Goal: Task Accomplishment & Management: Use online tool/utility

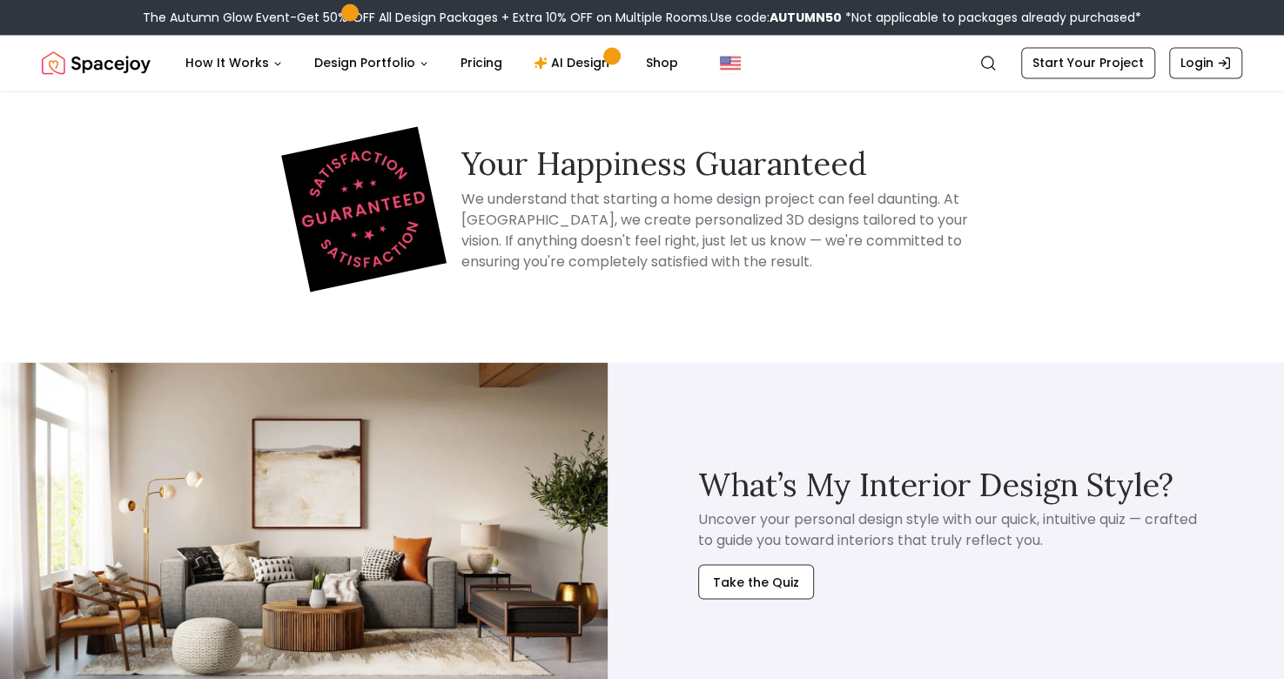
scroll to position [9436, 0]
click at [733, 563] on button "Take the Quiz" at bounding box center [756, 580] width 116 height 35
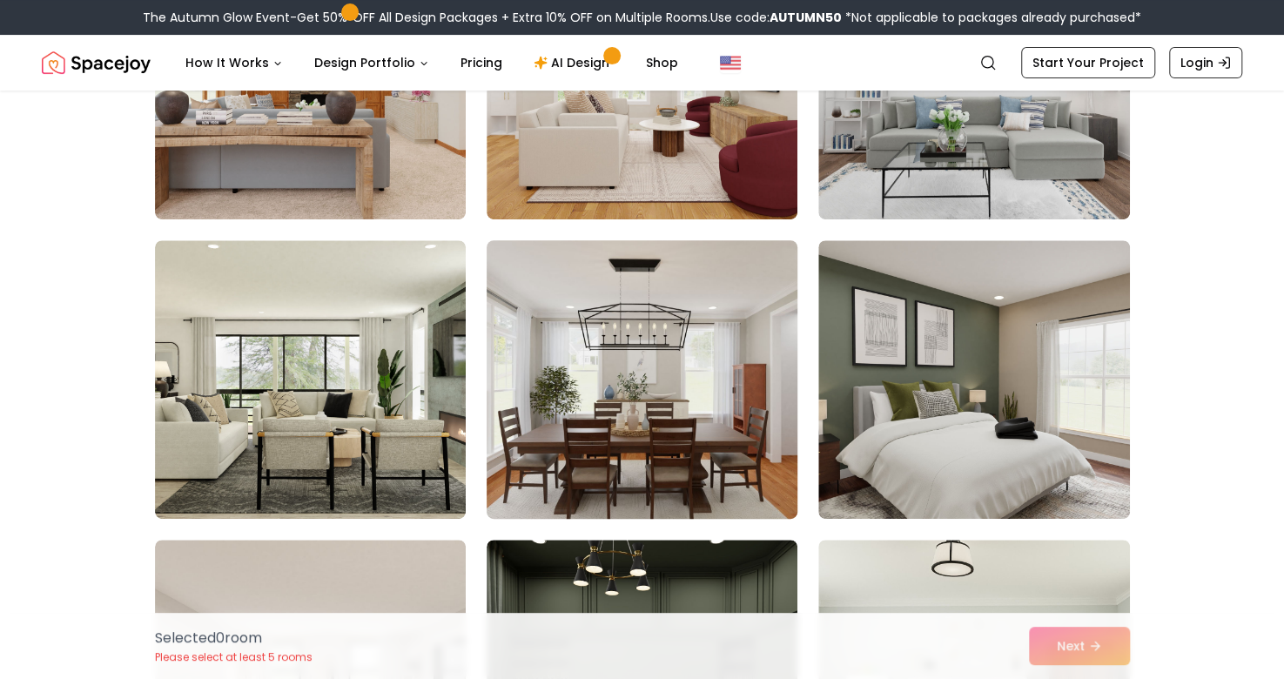
scroll to position [297, 0]
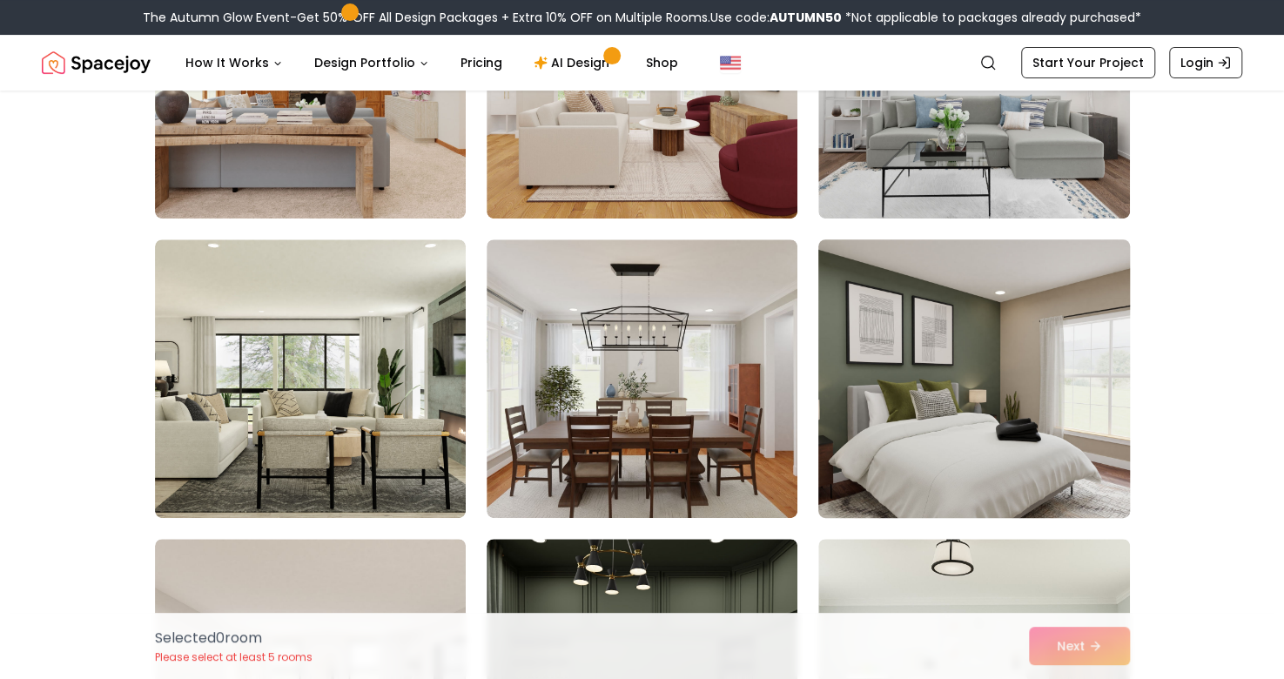
click at [907, 405] on img at bounding box center [973, 378] width 326 height 292
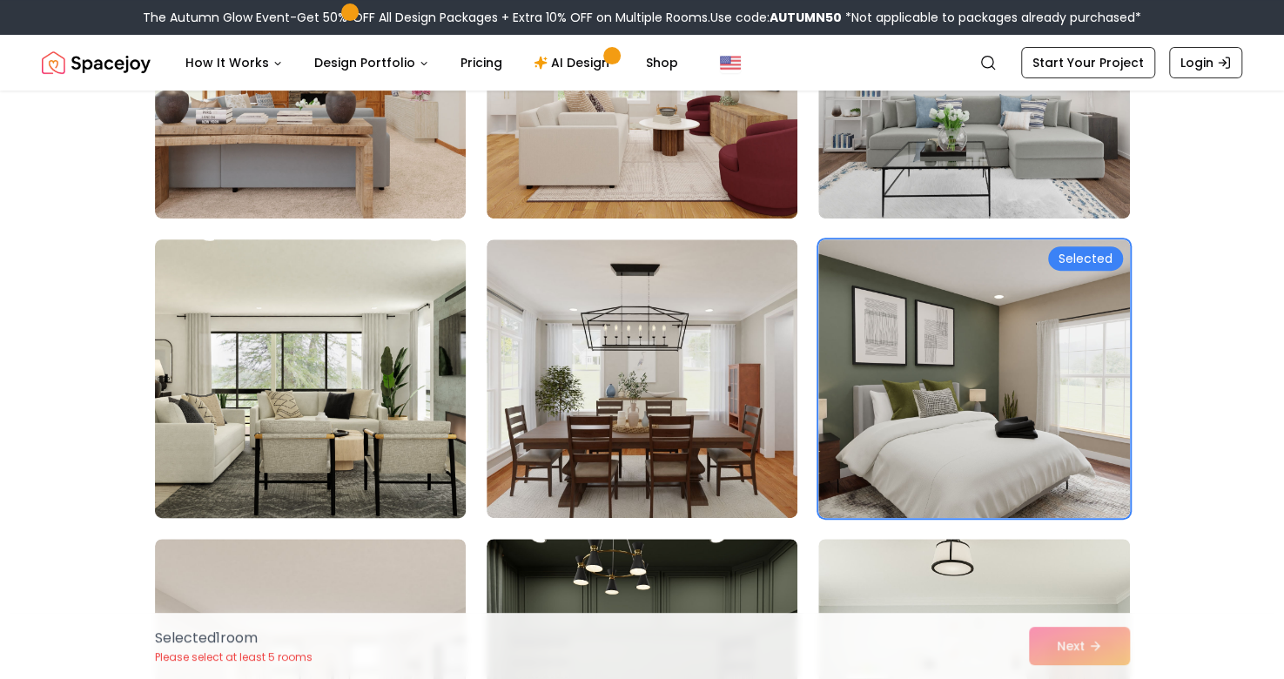
click at [352, 428] on img at bounding box center [310, 378] width 326 height 292
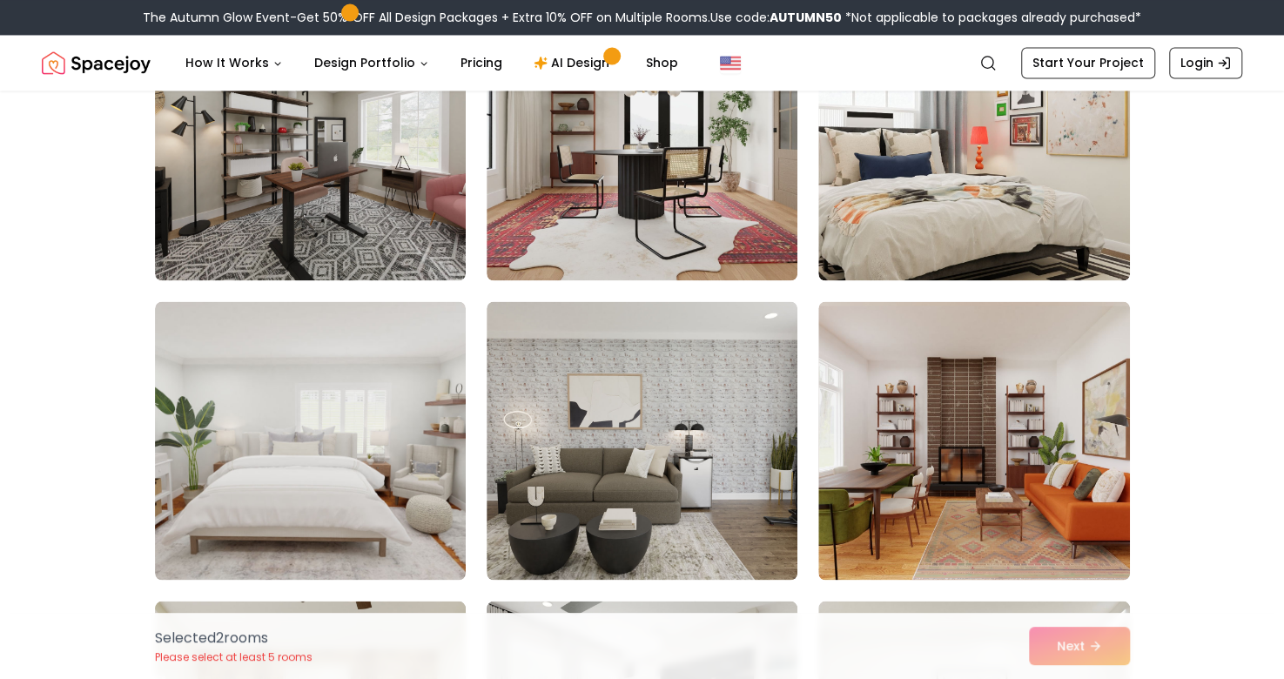
scroll to position [1748, 0]
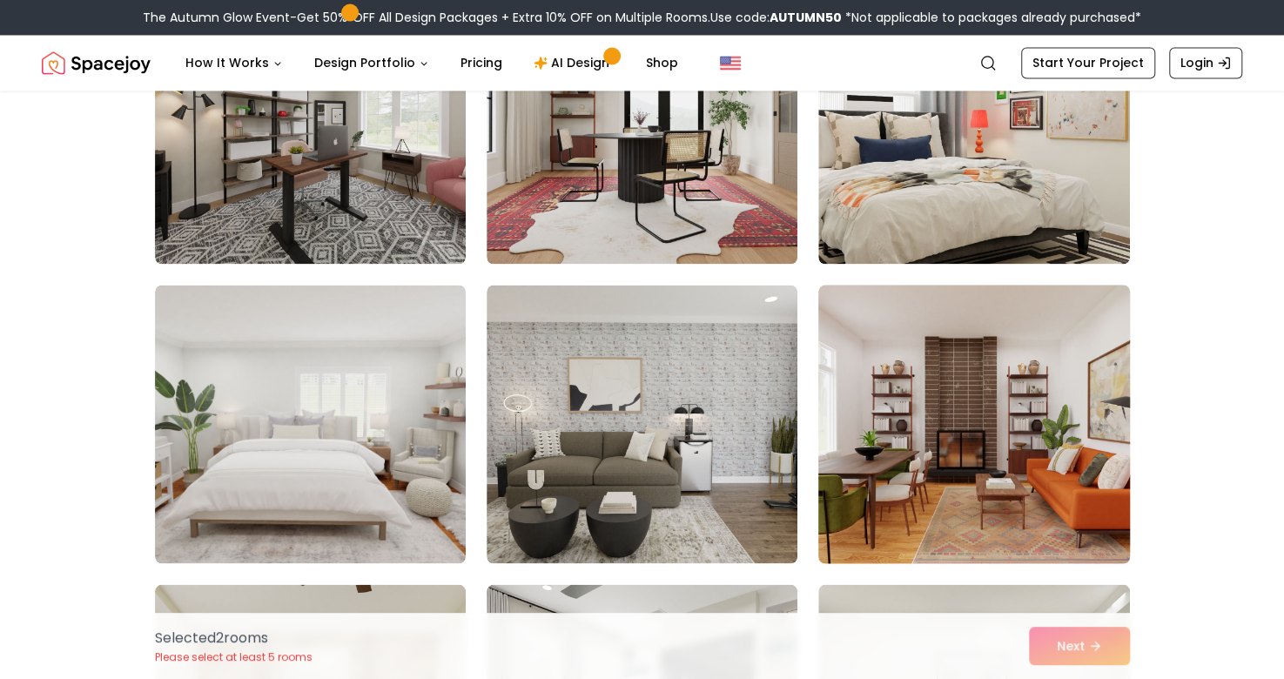
click at [901, 448] on img at bounding box center [973, 424] width 326 height 292
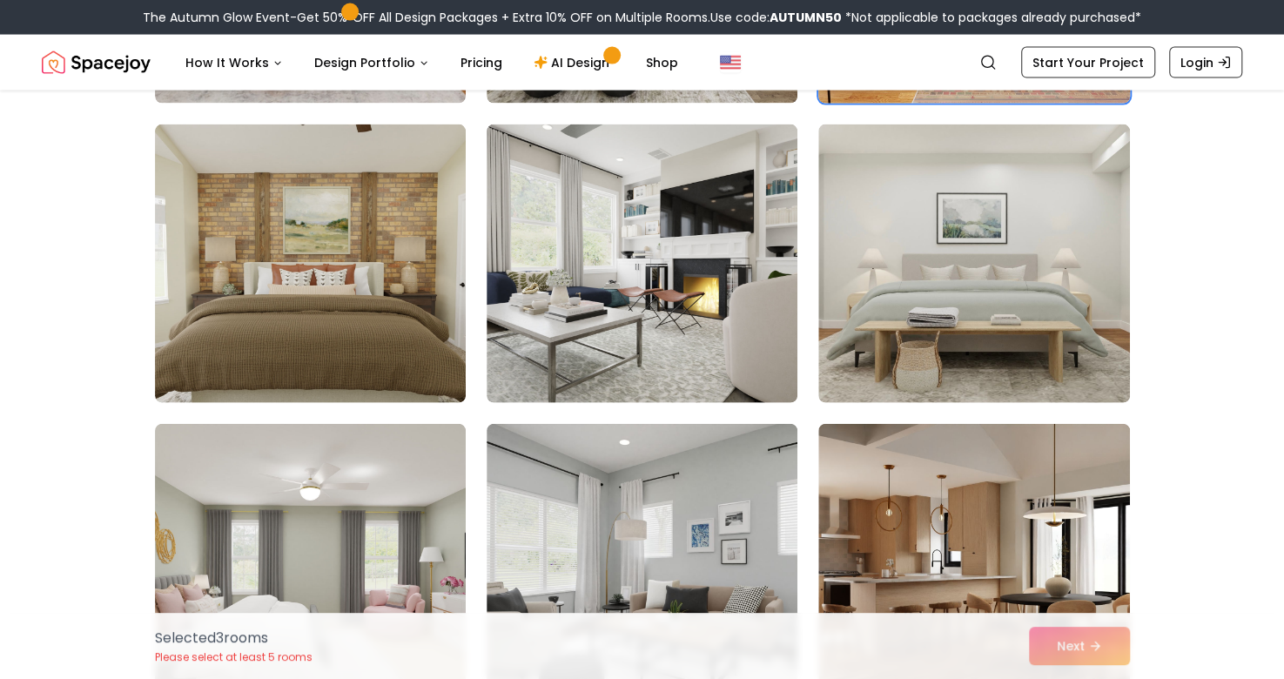
scroll to position [2215, 0]
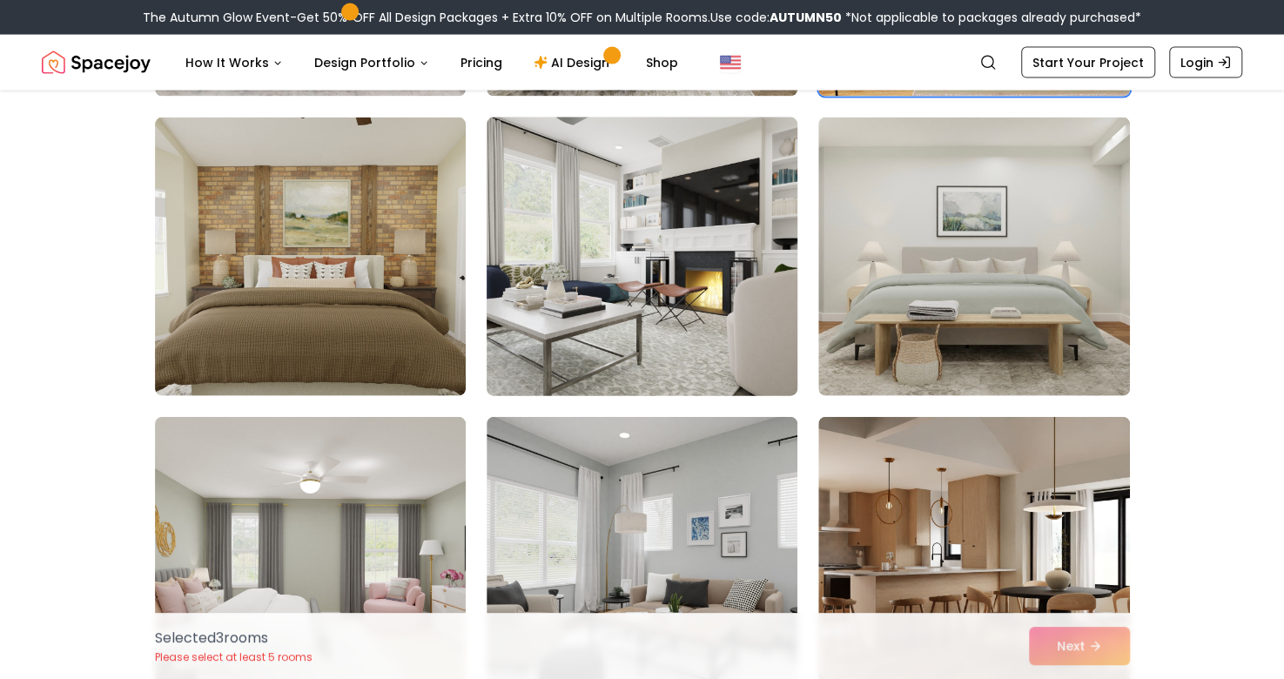
click at [691, 345] on img at bounding box center [642, 257] width 326 height 292
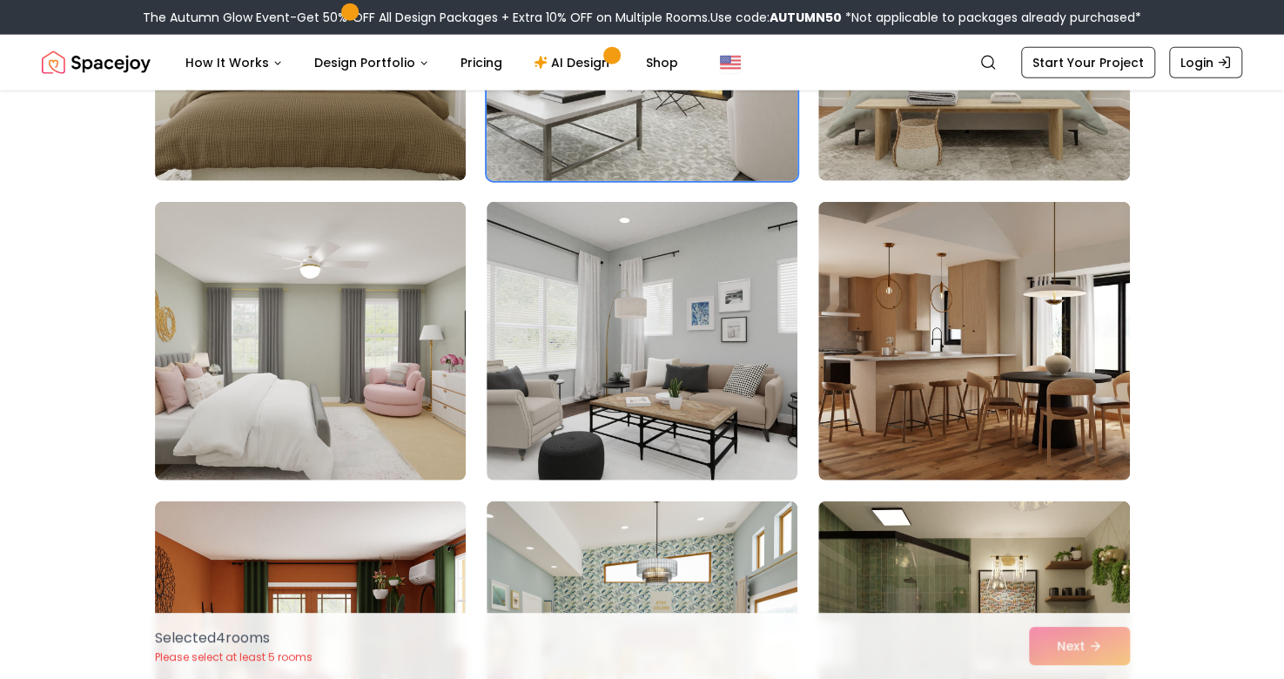
scroll to position [2429, 0]
click at [691, 345] on img at bounding box center [641, 342] width 311 height 278
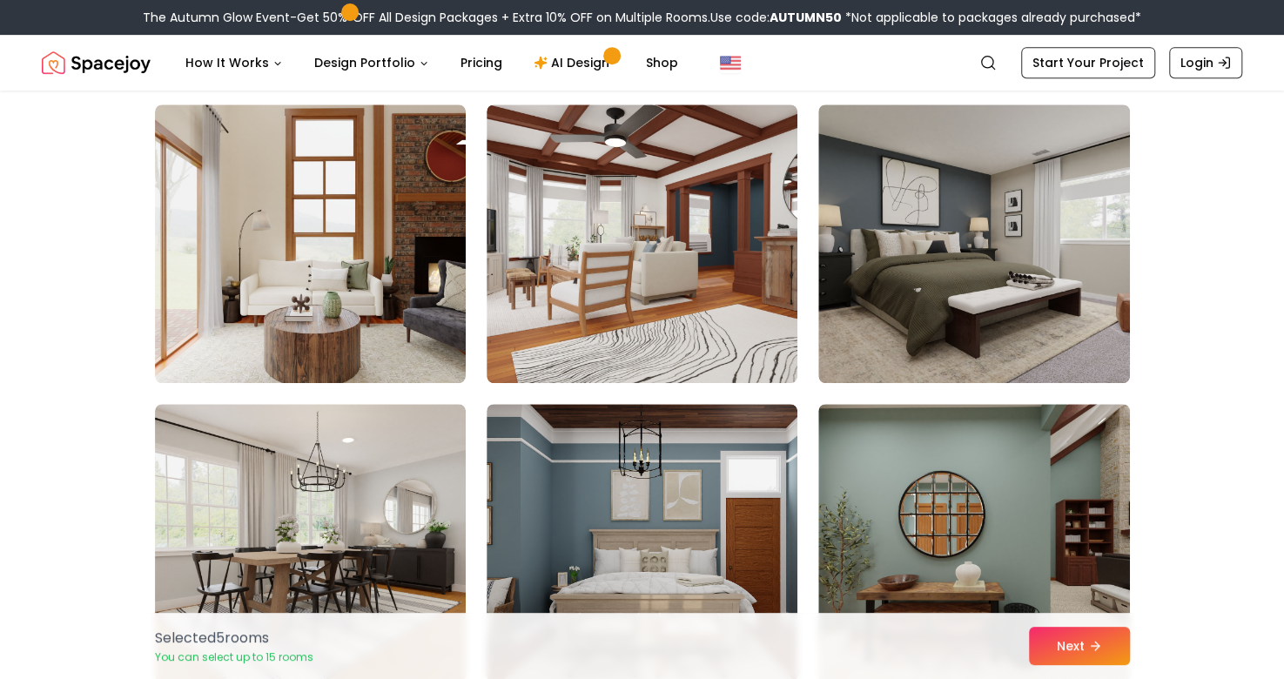
scroll to position [4318, 0]
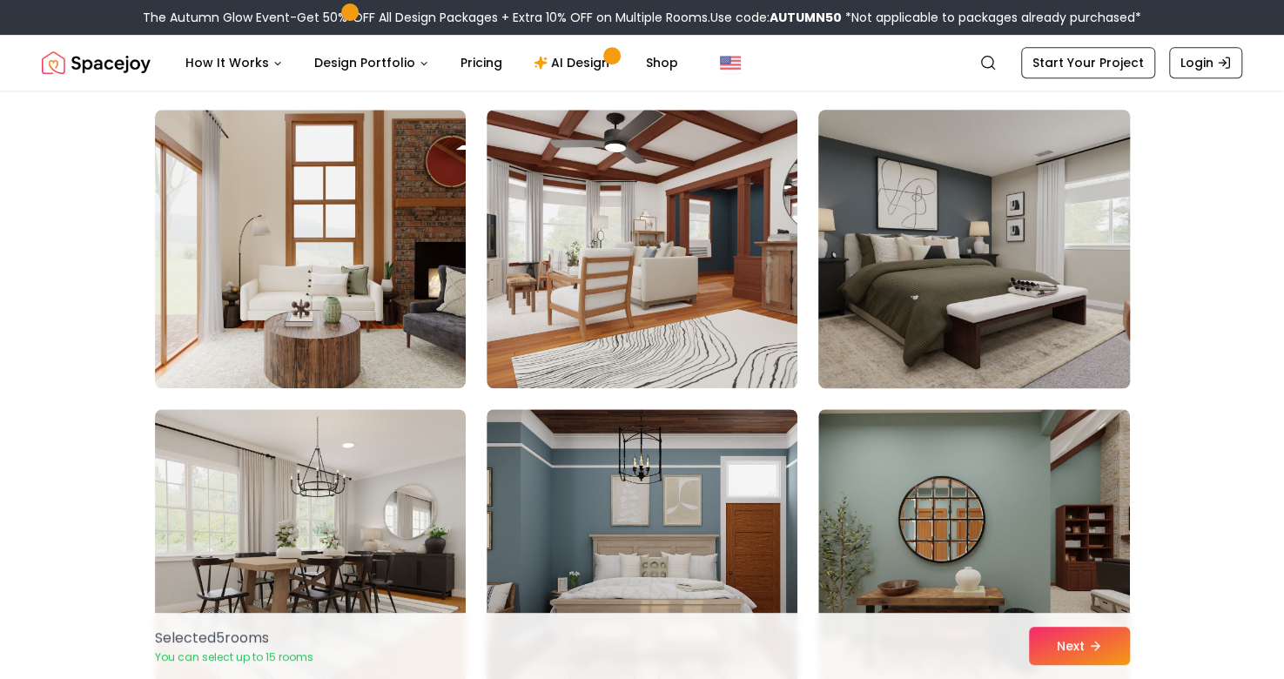
click at [907, 283] on img at bounding box center [973, 249] width 326 height 292
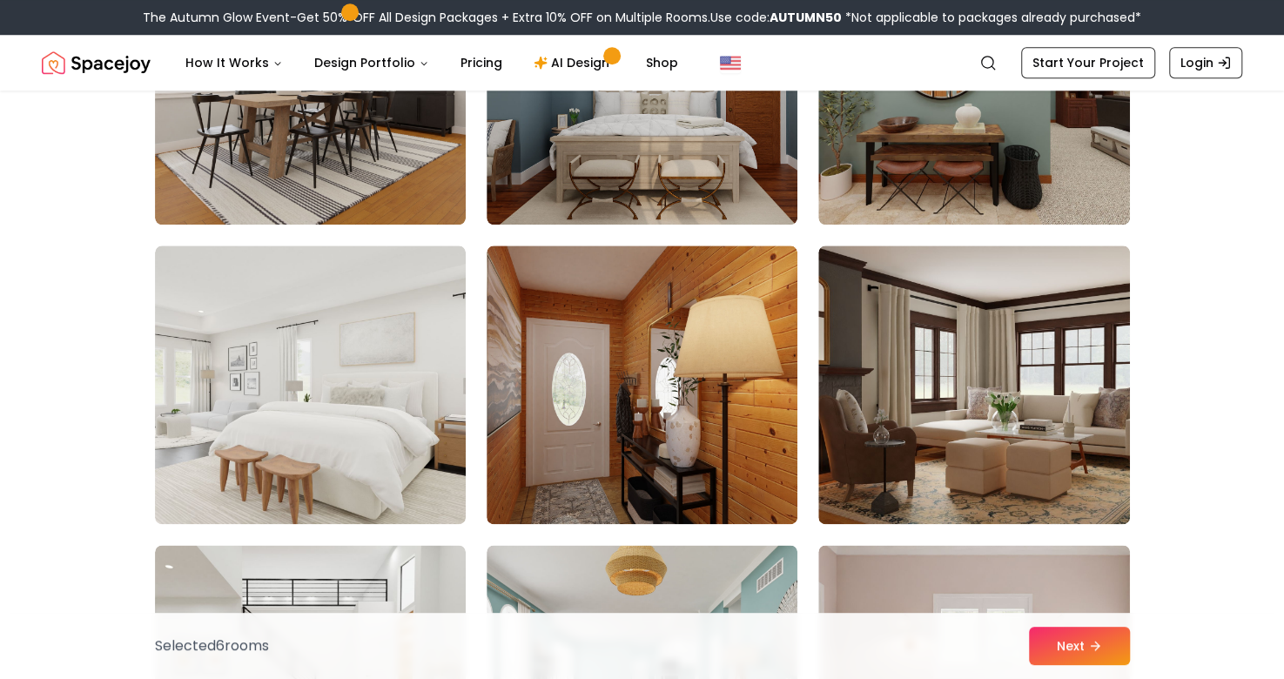
scroll to position [4783, 0]
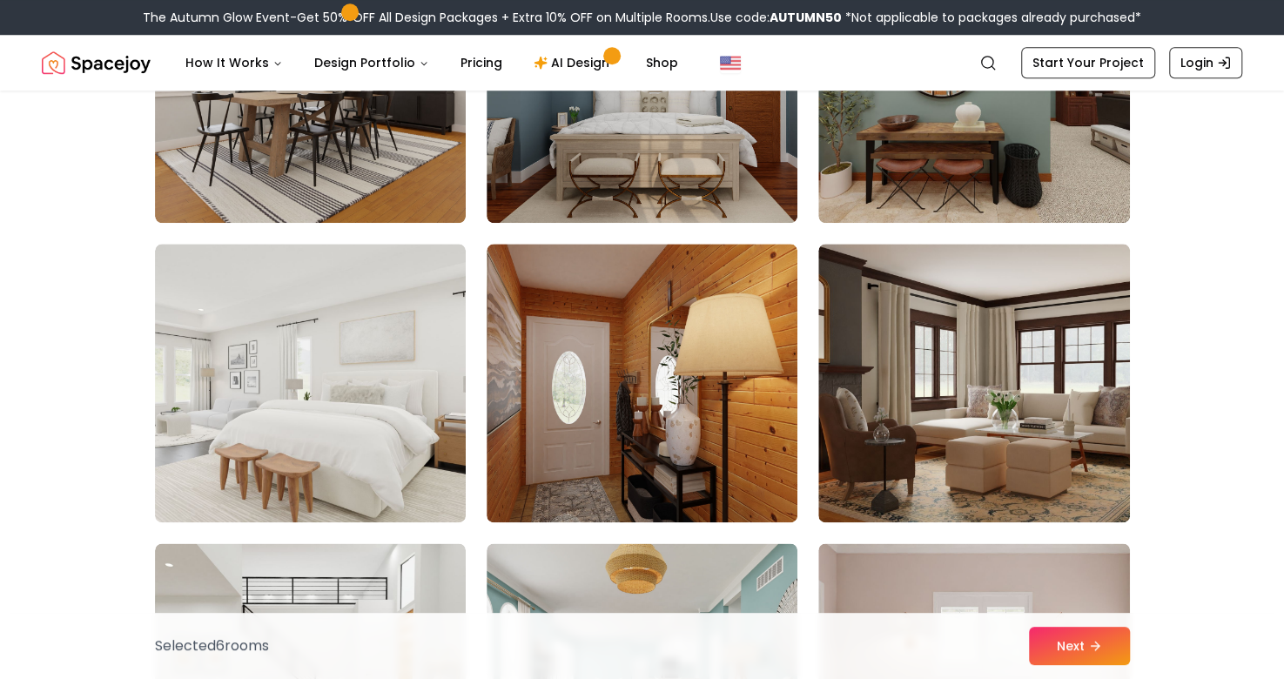
click at [907, 283] on img at bounding box center [973, 383] width 311 height 278
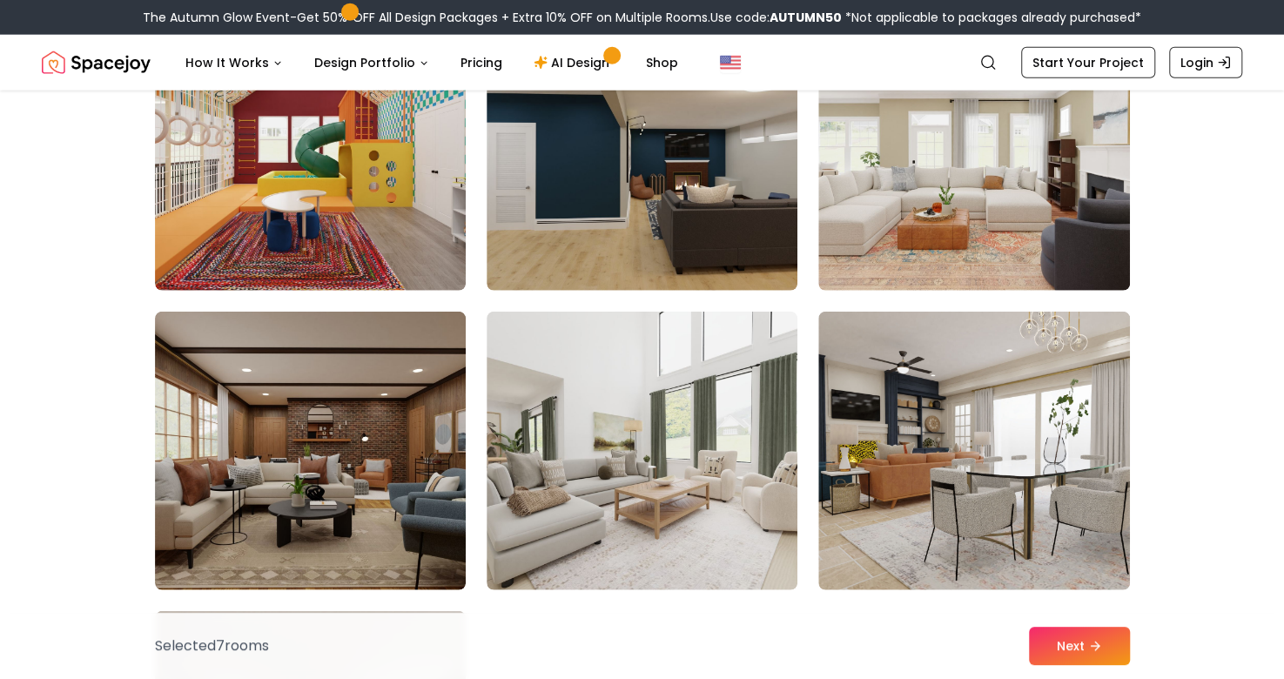
scroll to position [6518, 0]
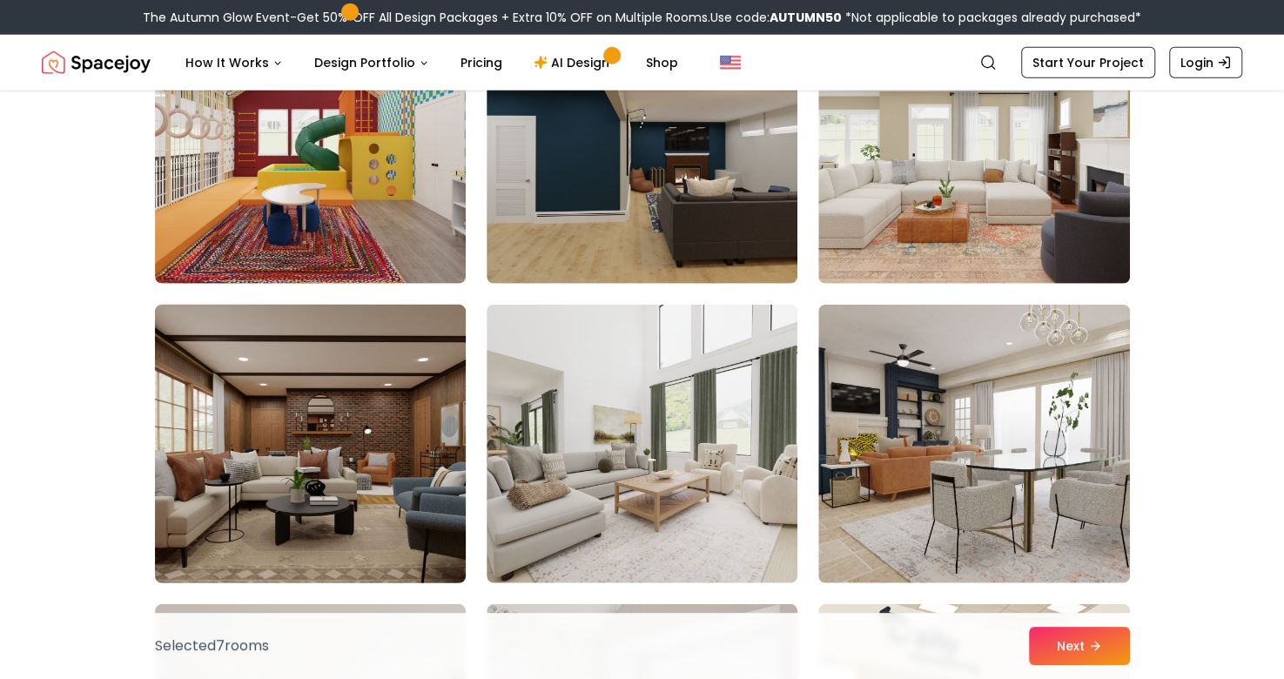
click at [392, 413] on img at bounding box center [310, 444] width 326 height 292
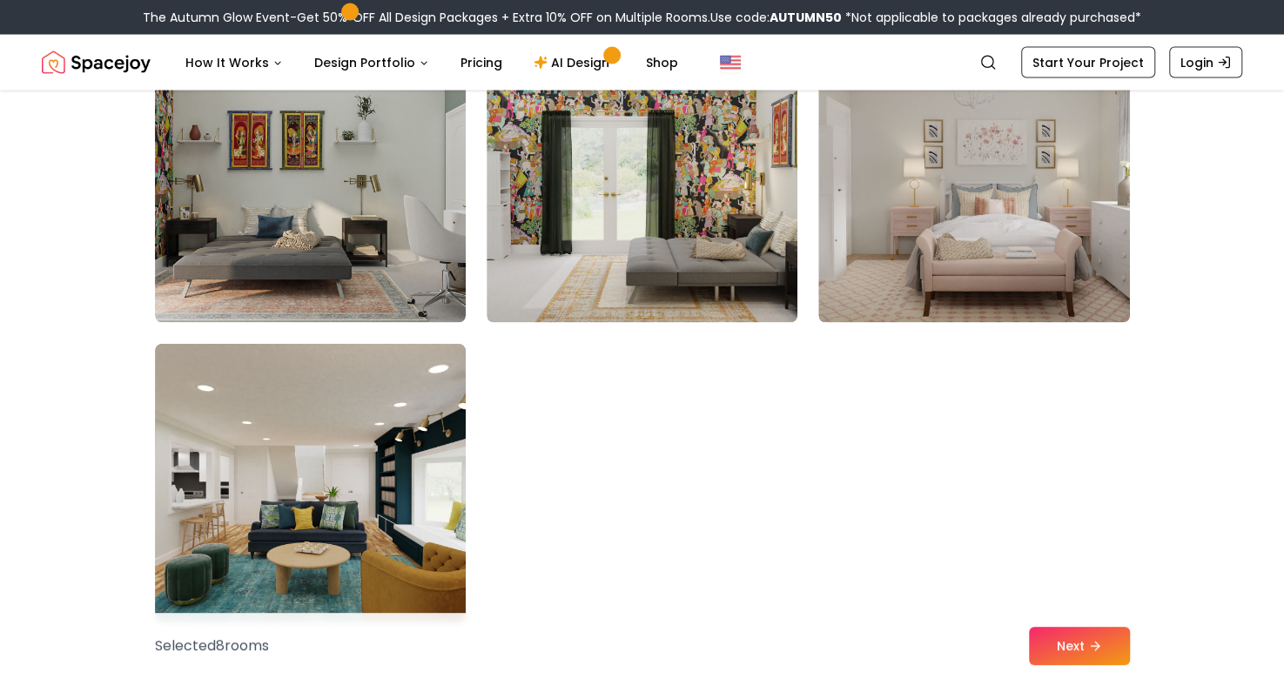
scroll to position [9772, 0]
click at [1078, 636] on button "Next" at bounding box center [1079, 646] width 101 height 38
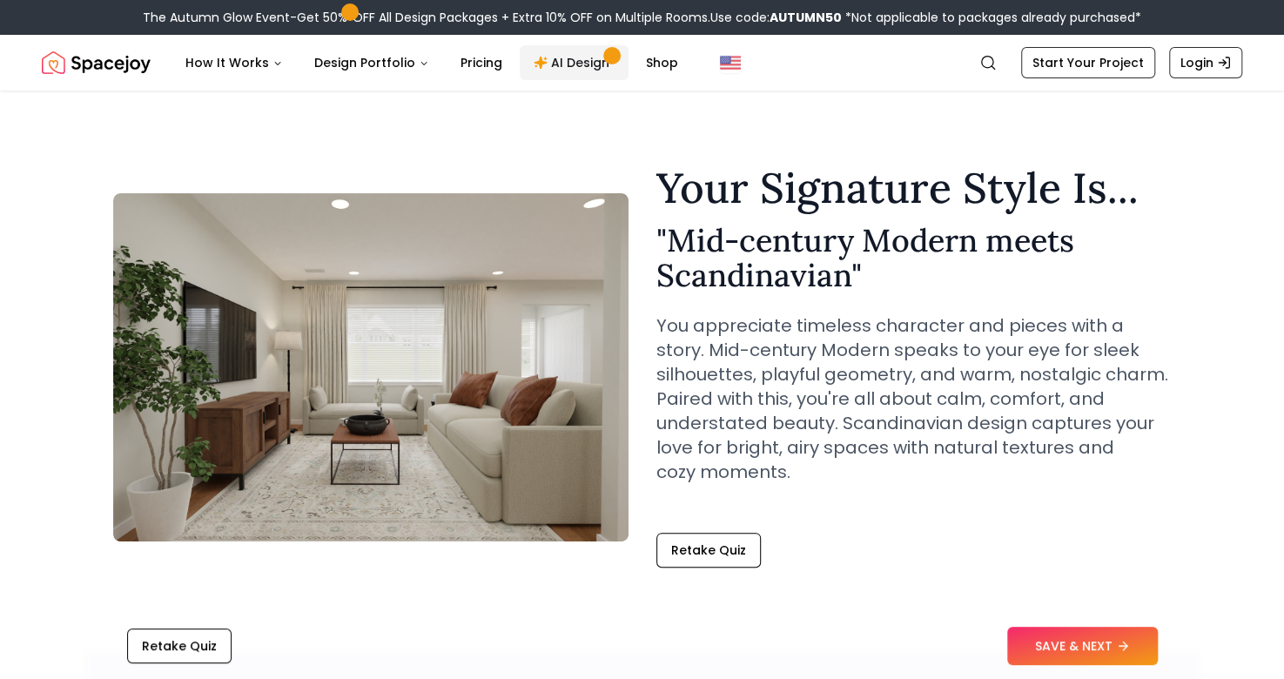
click at [573, 56] on link "AI Design" at bounding box center [574, 62] width 109 height 35
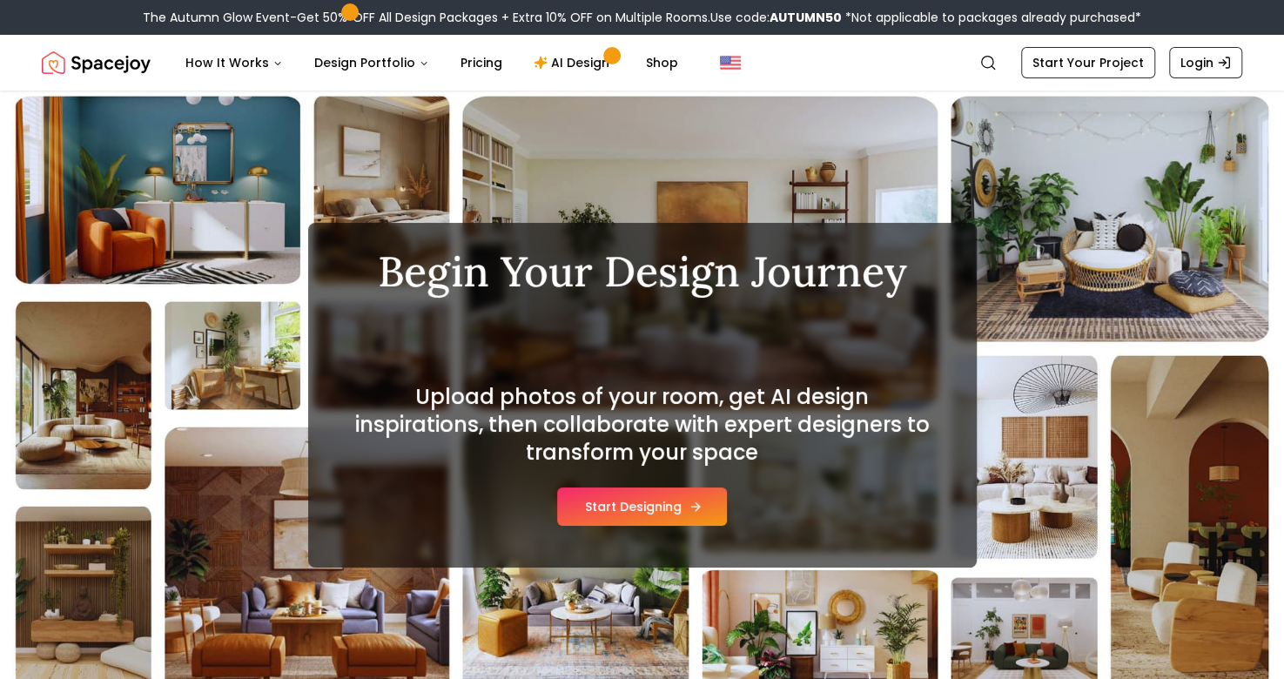
click at [612, 493] on button "Start Designing" at bounding box center [642, 506] width 170 height 38
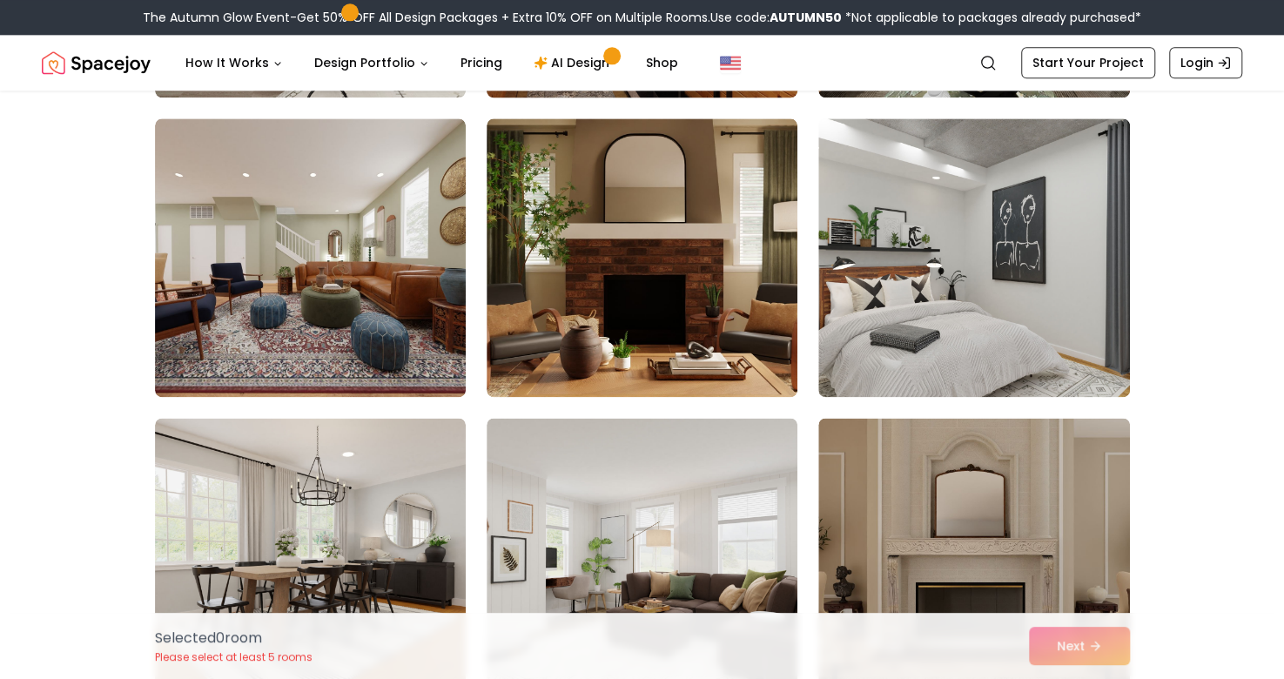
scroll to position [1317, 0]
